Goal: Task Accomplishment & Management: Use online tool/utility

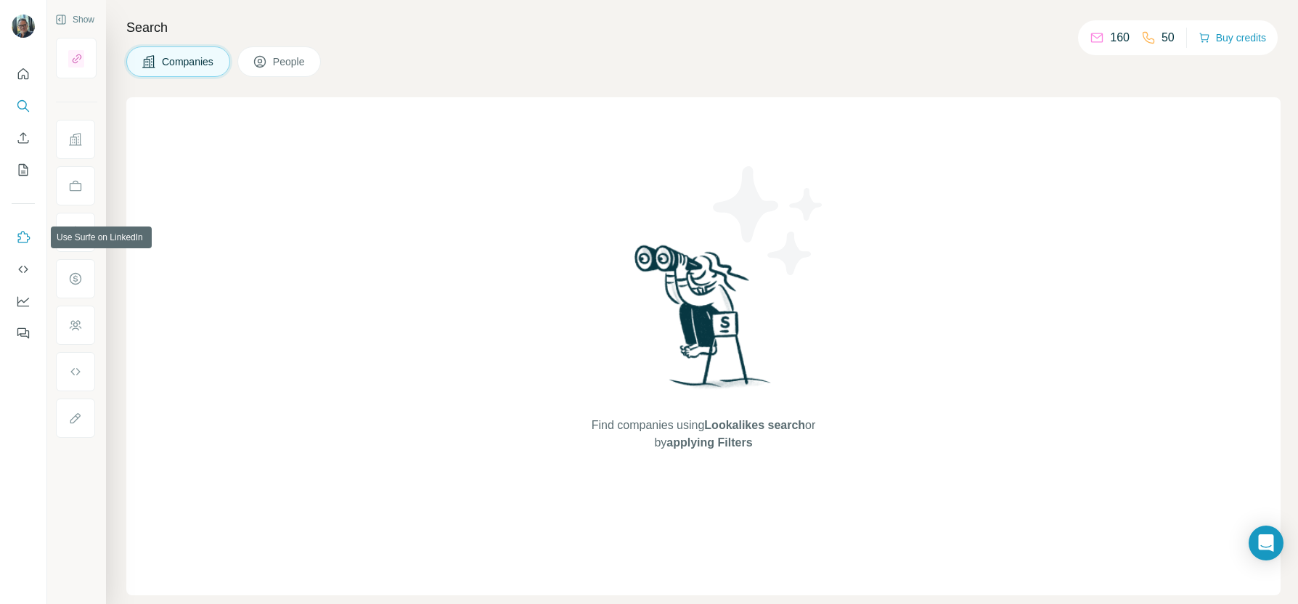
click at [25, 238] on icon "Use Surfe on LinkedIn" at bounding box center [23, 237] width 15 height 15
click at [24, 302] on icon "Dashboard" at bounding box center [23, 301] width 15 height 15
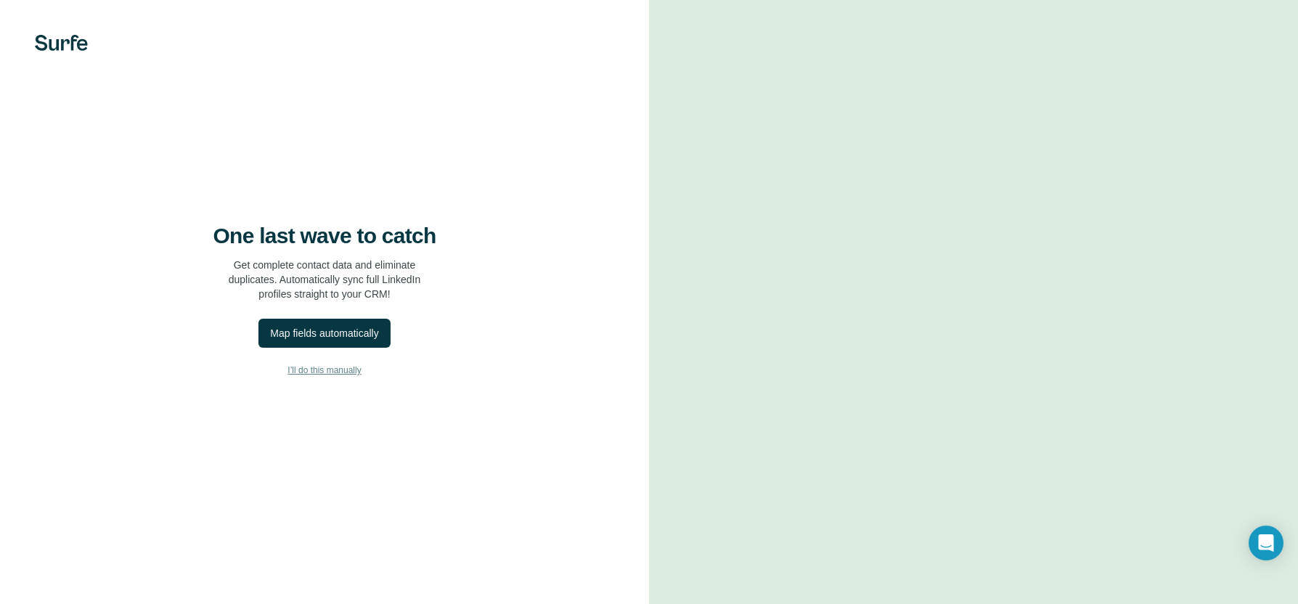
click at [330, 377] on span "I’ll do this manually" at bounding box center [324, 370] width 73 height 13
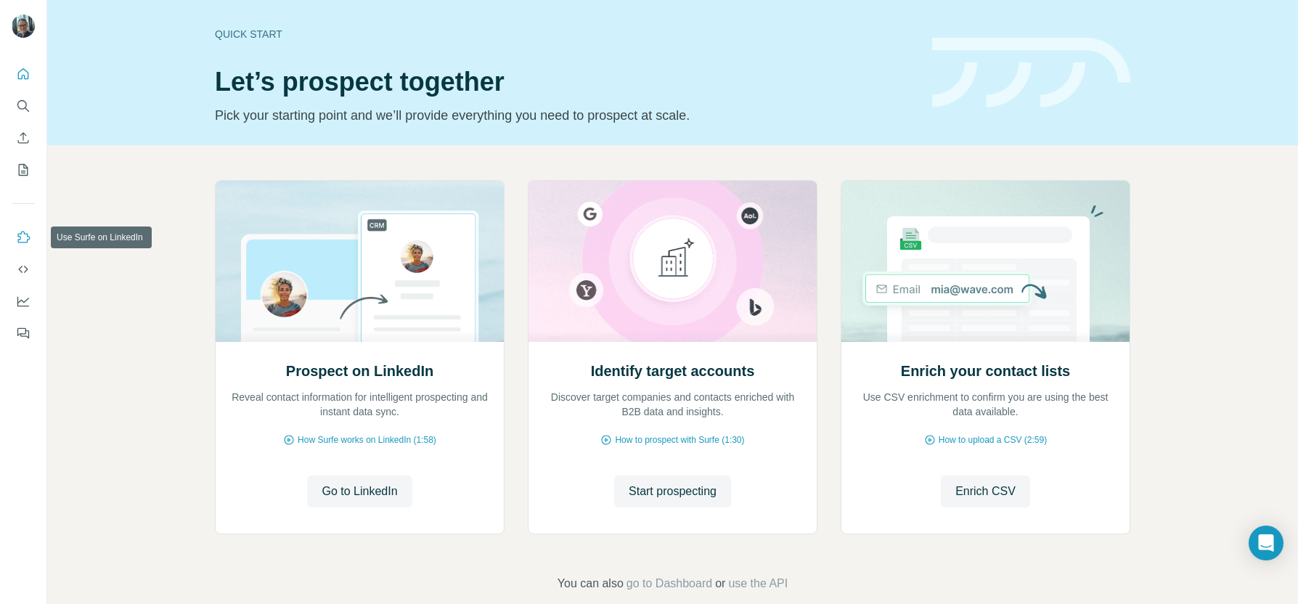
click at [21, 235] on icon "Use Surfe on LinkedIn" at bounding box center [23, 237] width 15 height 15
click at [27, 301] on icon "Dashboard" at bounding box center [23, 301] width 15 height 15
